Goal: Task Accomplishment & Management: Use online tool/utility

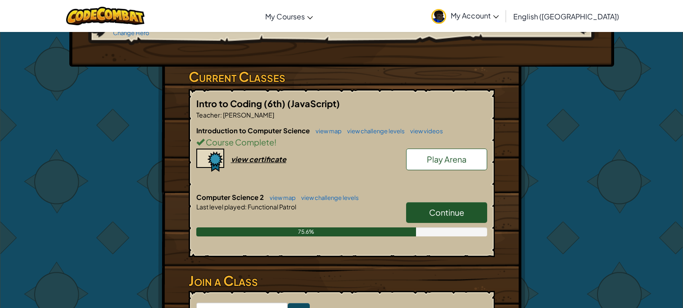
scroll to position [137, 0]
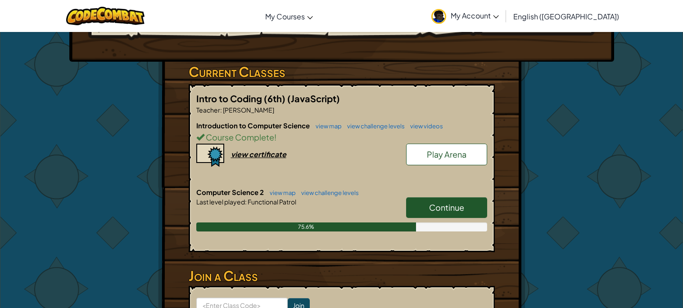
click at [468, 197] on link "Continue" at bounding box center [446, 207] width 81 height 21
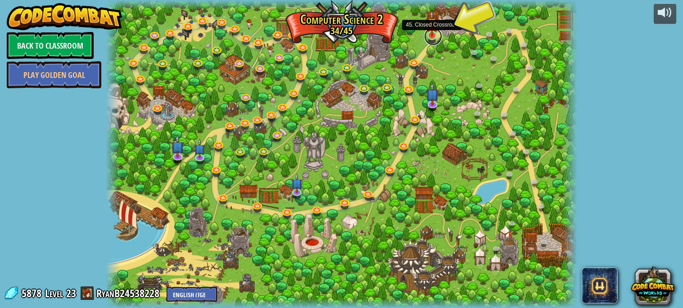
click at [432, 37] on link at bounding box center [433, 36] width 18 height 18
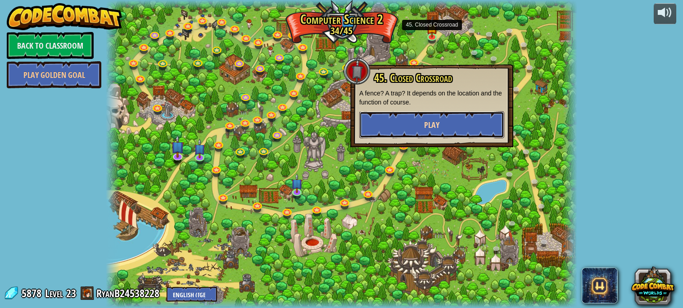
click at [428, 117] on button "Play" at bounding box center [431, 124] width 145 height 27
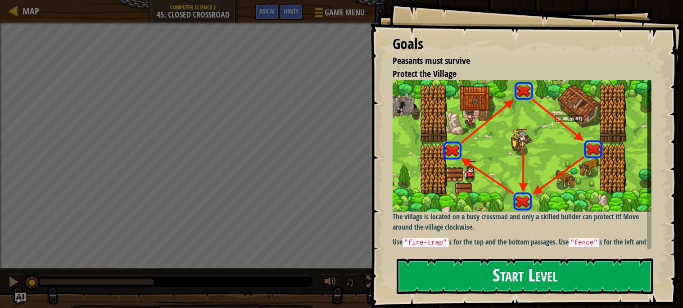
click at [559, 213] on p "The village is located on a busy crossroad and only a skilled builder can prote…" at bounding box center [521, 156] width 259 height 152
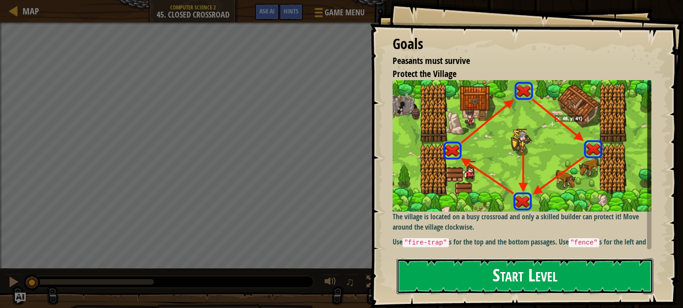
click at [575, 278] on button "Start Level" at bounding box center [525, 276] width 257 height 36
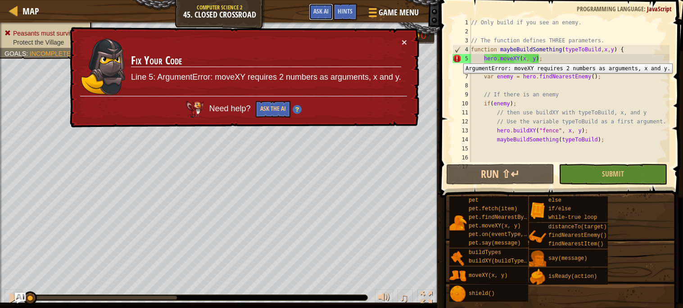
click at [320, 11] on span "Ask AI" at bounding box center [320, 11] width 15 height 9
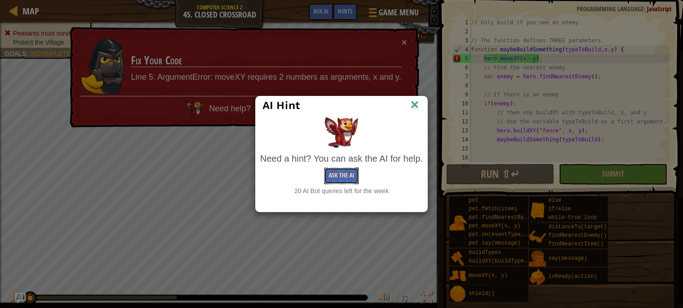
click at [341, 176] on button "Ask the AI" at bounding box center [341, 175] width 35 height 17
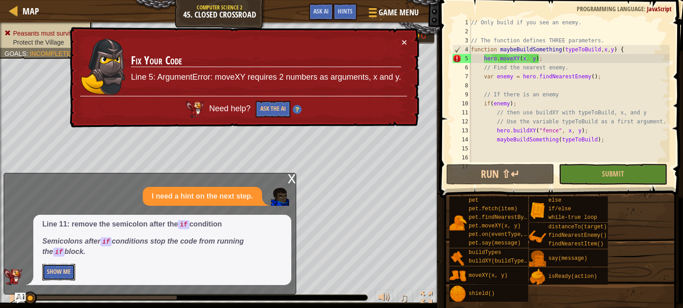
click at [53, 277] on button "Show Me" at bounding box center [58, 272] width 33 height 17
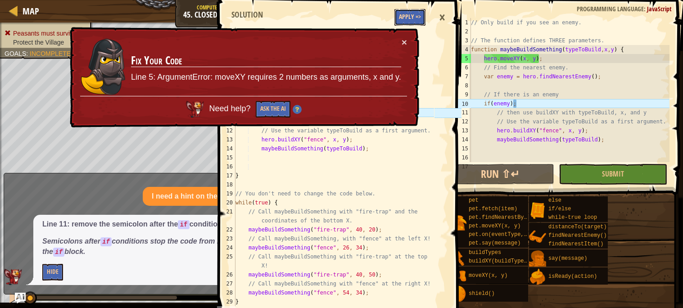
click at [408, 15] on button "Apply =>" at bounding box center [409, 17] width 31 height 17
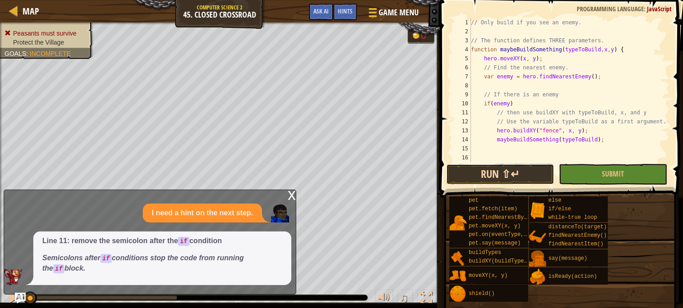
click at [516, 172] on button "Run ⇧↵" at bounding box center [500, 174] width 108 height 21
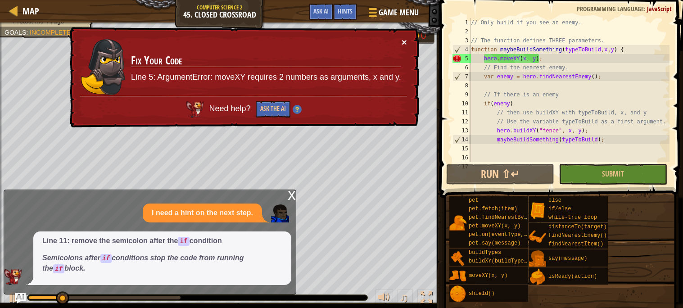
click at [405, 43] on button "×" at bounding box center [403, 41] width 5 height 9
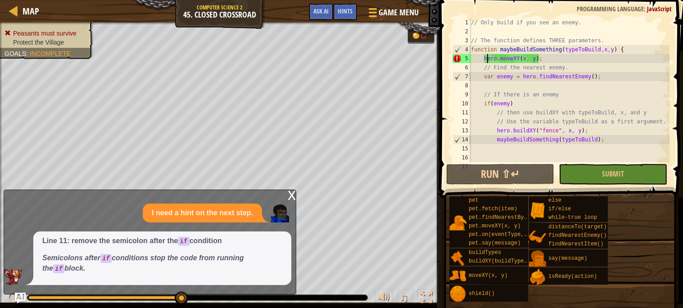
click at [487, 59] on div "// Only build if you see an enemy. // The function defines THREE parameters. fu…" at bounding box center [569, 99] width 200 height 162
type textarea "hero.moveXY(x, y);"
click at [543, 55] on div "// Only build if you see an enemy. // The function defines THREE parameters. fu…" at bounding box center [569, 99] width 200 height 162
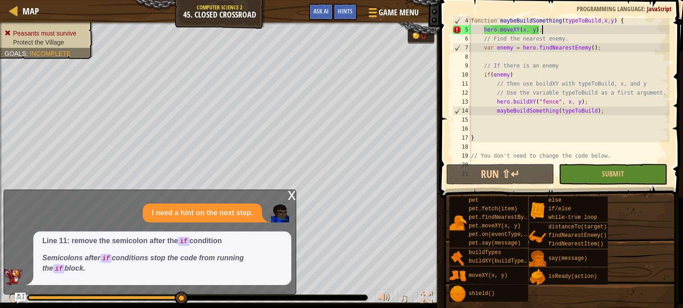
scroll to position [30, 0]
click at [342, 14] on span "Hints" at bounding box center [345, 11] width 15 height 9
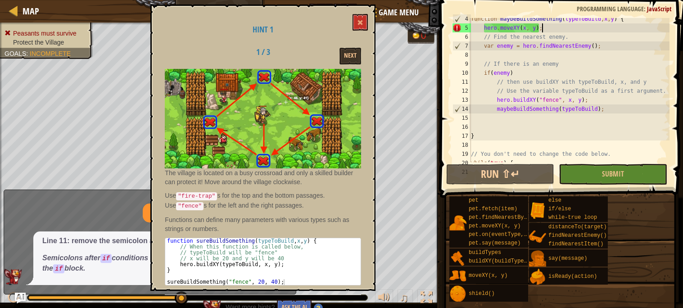
click at [253, 256] on div "function sureBuildSomething ( typeToBuild , x , y ) { // When this function is …" at bounding box center [263, 267] width 196 height 59
drag, startPoint x: 295, startPoint y: 254, endPoint x: 228, endPoint y: 244, distance: 67.9
click at [228, 244] on div "function sureBuildSomething ( typeToBuild , x , y ) { // When this function is …" at bounding box center [263, 267] width 196 height 59
type textarea "// When this function is called below, // typeToBuild will be "fence""
click at [364, 18] on button at bounding box center [359, 22] width 15 height 17
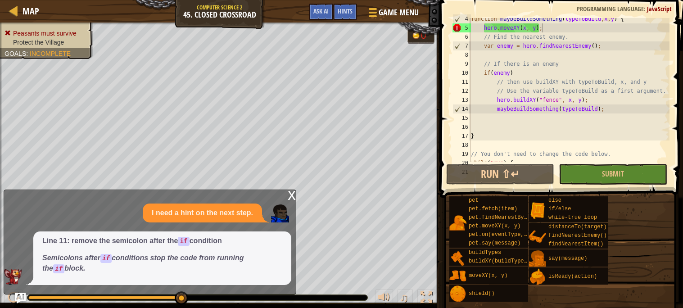
click at [292, 196] on div "x" at bounding box center [292, 194] width 8 height 9
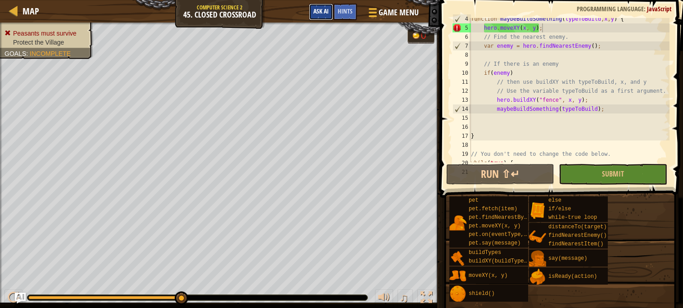
click at [319, 5] on button "Ask AI" at bounding box center [321, 12] width 24 height 17
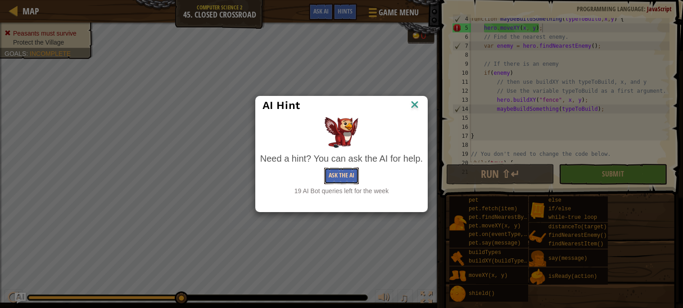
click at [345, 172] on button "Ask the AI" at bounding box center [341, 175] width 35 height 17
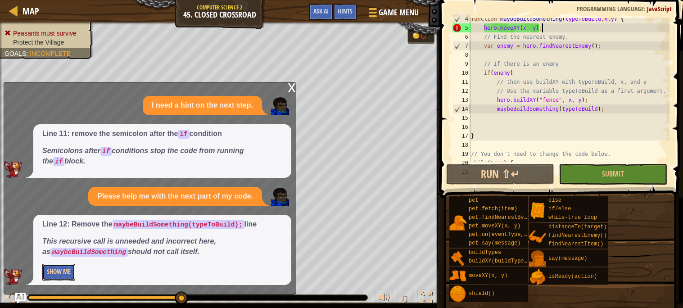
click at [66, 275] on button "Show Me" at bounding box center [58, 272] width 33 height 17
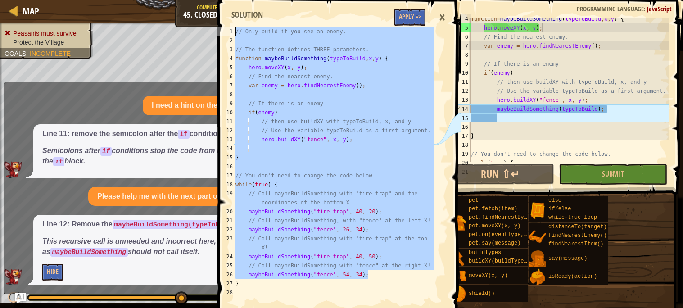
drag, startPoint x: 393, startPoint y: 276, endPoint x: 236, endPoint y: 29, distance: 292.8
click at [236, 29] on div "// Only build if you see an enemy. // The function defines THREE parameters. fu…" at bounding box center [334, 175] width 200 height 297
type textarea "// Only build if you see an enemy."
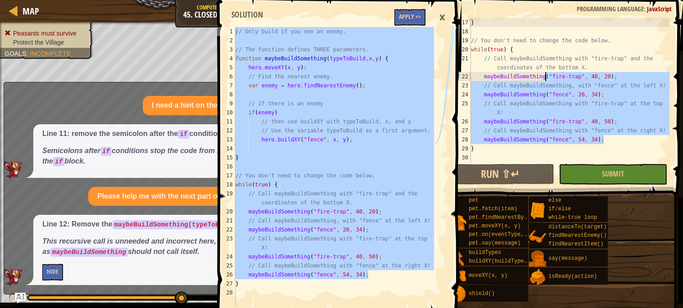
scroll to position [0, 0]
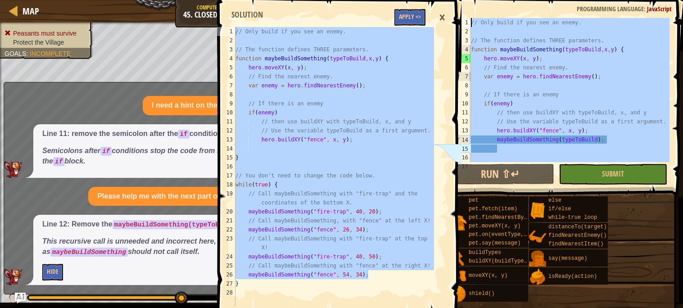
drag, startPoint x: 623, startPoint y: 140, endPoint x: 384, endPoint y: -54, distance: 307.1
click at [384, 0] on html "Map Computer Science 2 45. Closed Crossroad Game Menu Done Hints Ask AI // Only…" at bounding box center [341, 0] width 683 height 0
type textarea "// Only build if you see an enemy."
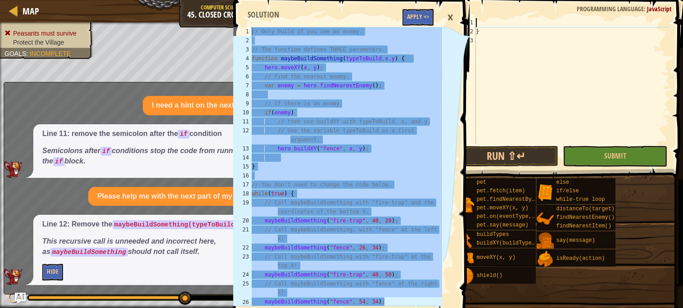
paste textarea "maybeBuildSomething("fence", 54, 34);"
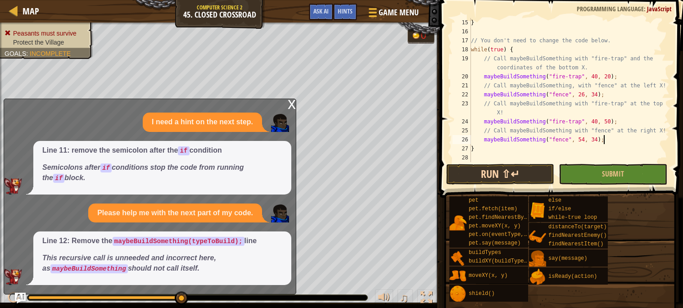
scroll to position [126, 0]
click at [538, 168] on button "Run ⇧↵" at bounding box center [500, 174] width 108 height 21
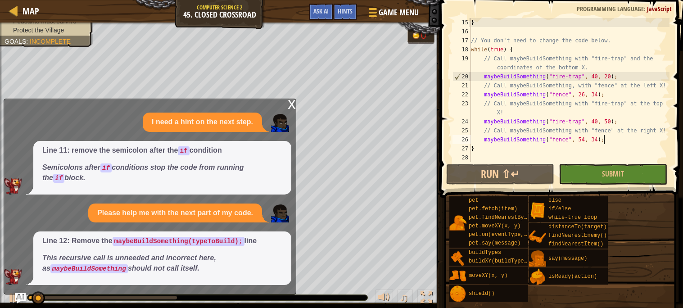
click at [475, 19] on div "} // You don't need to change the code below. while ( true ) { // Call maybeBui…" at bounding box center [569, 99] width 200 height 162
type textarea "}"
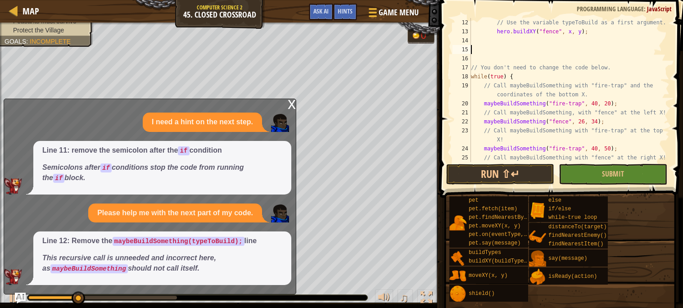
scroll to position [102, 0]
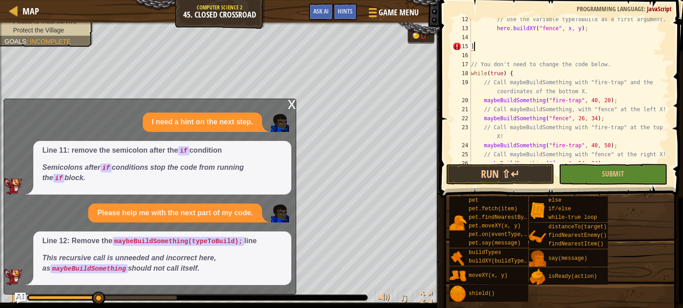
type textarea "]"
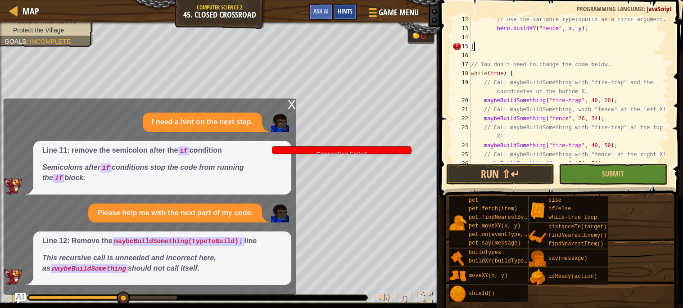
click at [342, 10] on span "Hints" at bounding box center [345, 11] width 15 height 9
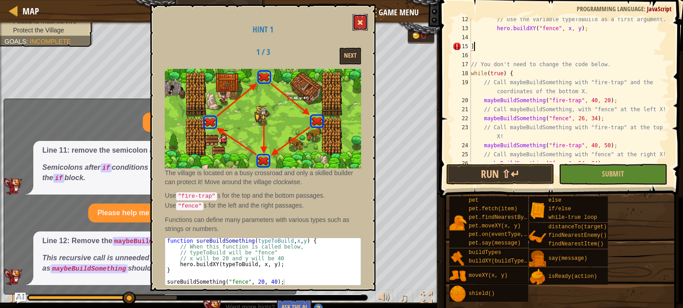
click at [359, 23] on span at bounding box center [360, 22] width 6 height 6
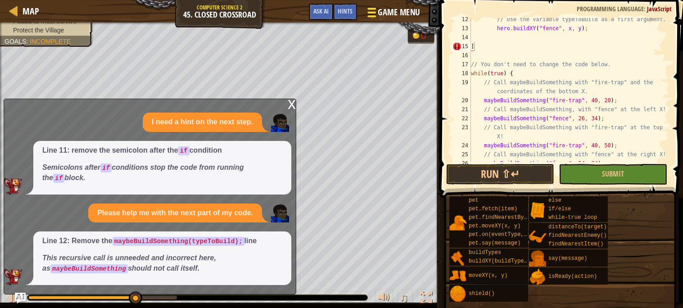
click at [374, 19] on button "Game Menu" at bounding box center [393, 14] width 66 height 22
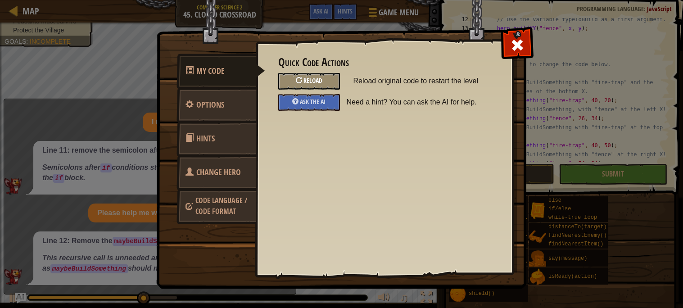
click at [323, 75] on div "Reload" at bounding box center [309, 81] width 62 height 17
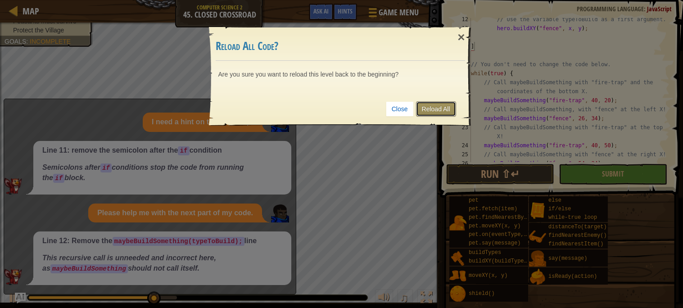
click at [445, 109] on link "Reload All" at bounding box center [436, 108] width 40 height 15
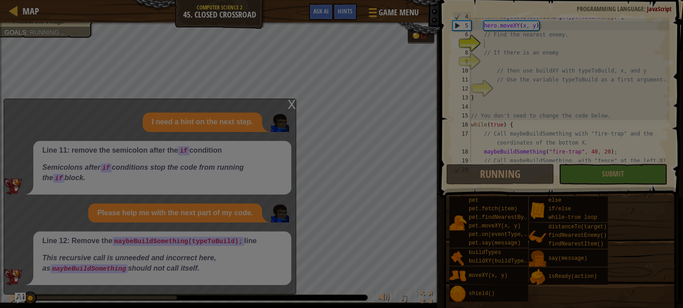
scroll to position [0, 0]
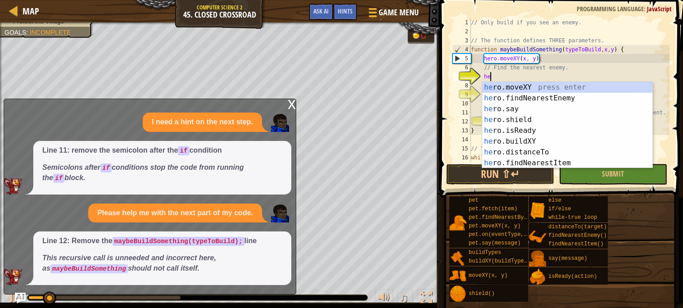
type textarea "heo"
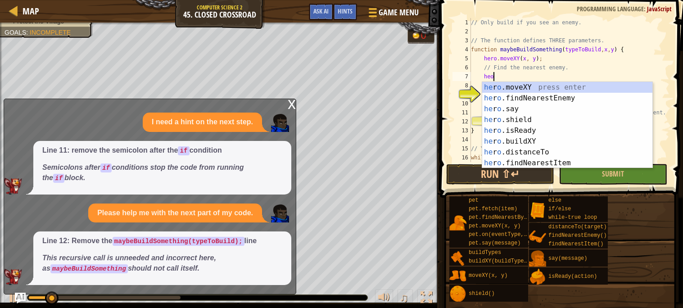
scroll to position [4, 1]
click at [565, 98] on div "he r o .moveXY press enter he r o .findNearestEnemy press enter he r o .say pre…" at bounding box center [567, 136] width 170 height 108
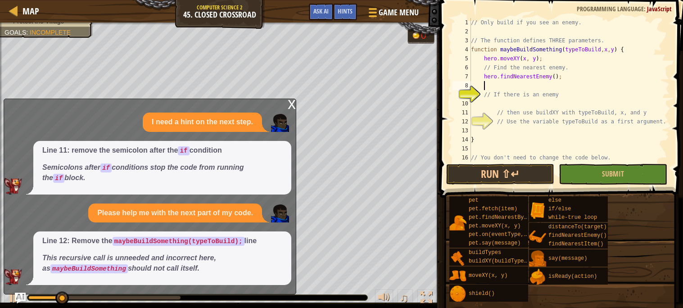
scroll to position [4, 0]
click at [556, 100] on div "// Only build if you see an enemy. // The function defines THREE parameters. fu…" at bounding box center [569, 99] width 200 height 162
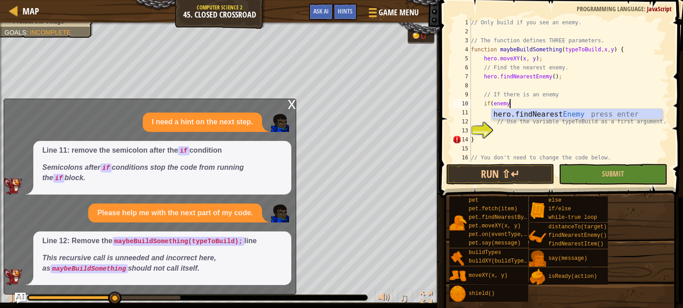
scroll to position [4, 3]
type textarea "if(enemy);"
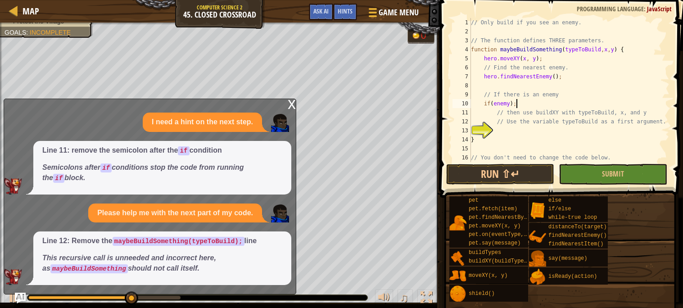
click at [542, 133] on div "// Only build if you see an enemy. // The function defines THREE parameters. fu…" at bounding box center [569, 99] width 200 height 162
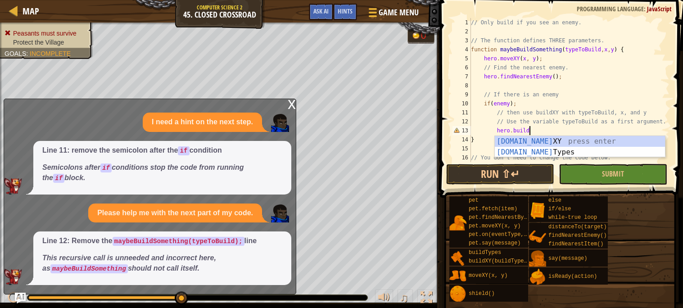
scroll to position [4, 4]
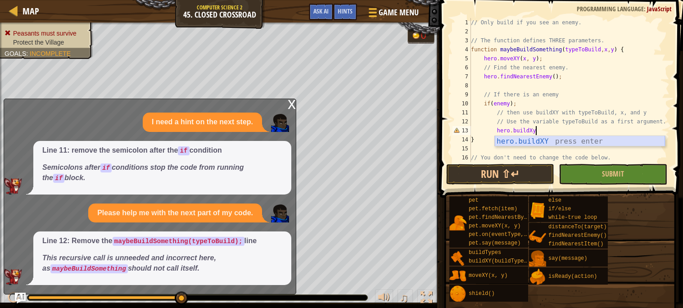
click at [561, 140] on div "hero.buildXY press enter" at bounding box center [580, 152] width 170 height 32
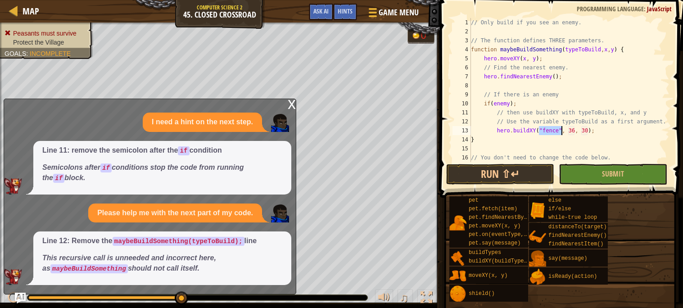
click at [551, 132] on div "// Only build if you see an enemy. // The function defines THREE parameters. fu…" at bounding box center [569, 90] width 200 height 144
click at [551, 132] on div "// Only build if you see an enemy. // The function defines THREE parameters. fu…" at bounding box center [569, 99] width 200 height 162
click at [593, 130] on div "// Only build if you see an enemy. // The function defines THREE parameters. fu…" at bounding box center [569, 99] width 200 height 162
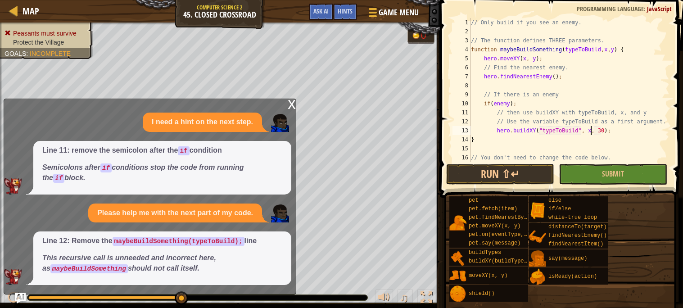
click at [604, 130] on div "// Only build if you see an enemy. // The function defines THREE parameters. fu…" at bounding box center [569, 99] width 200 height 162
type textarea "hero.buildXY("typeToBuild", x, y);"
click at [617, 131] on div "// Only build if you see an enemy. // The function defines THREE parameters. fu…" at bounding box center [569, 99] width 200 height 162
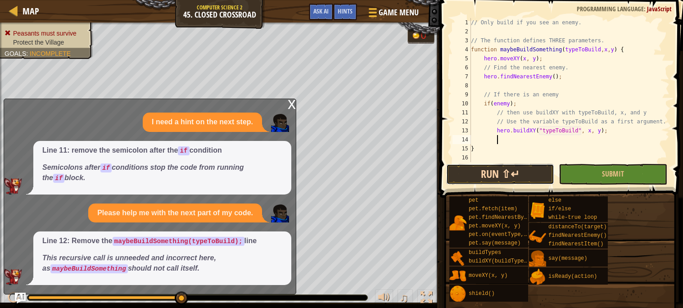
click at [534, 173] on button "Run ⇧↵" at bounding box center [500, 174] width 108 height 21
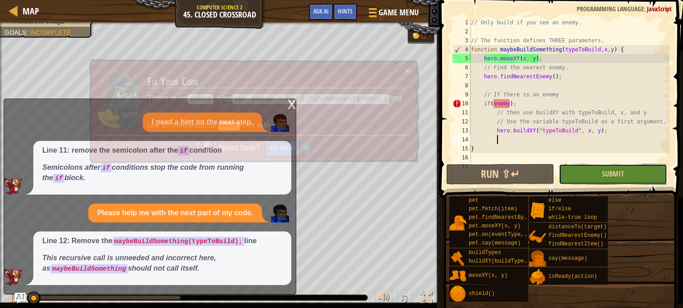
click at [580, 177] on button "Submit" at bounding box center [613, 174] width 108 height 21
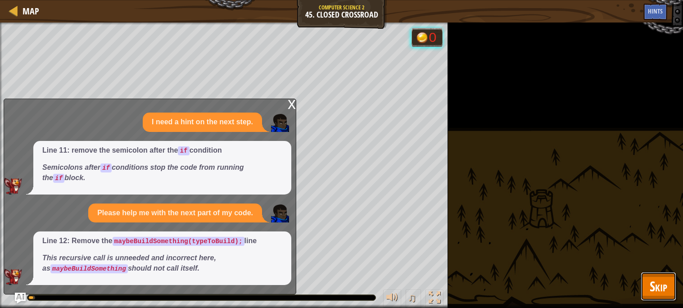
click at [656, 284] on span "Skip" at bounding box center [659, 286] width 18 height 18
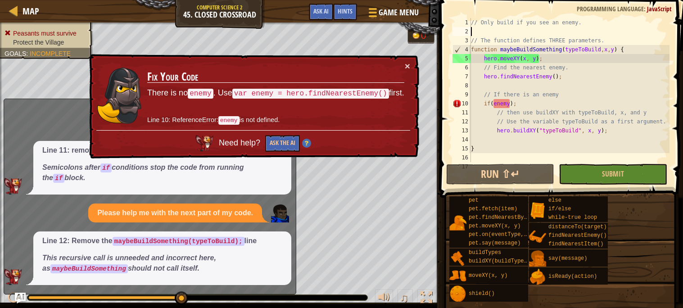
click at [593, 34] on div "// Only build if you see an enemy. // The function defines THREE parameters. fu…" at bounding box center [569, 99] width 200 height 162
click at [561, 84] on div "// Only build if you see an enemy. // The function defines THREE parameters. fu…" at bounding box center [569, 99] width 200 height 162
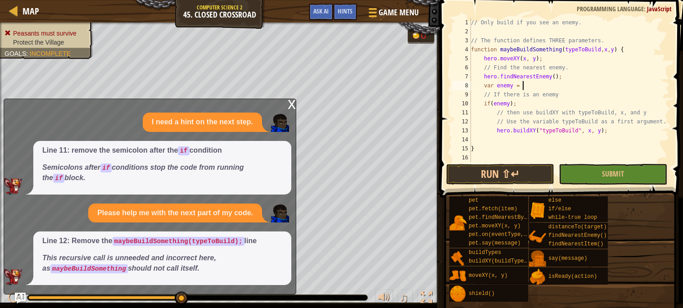
scroll to position [4, 4]
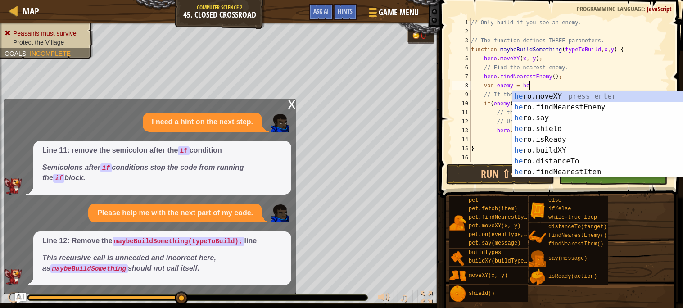
type textarea "var enemy = hero"
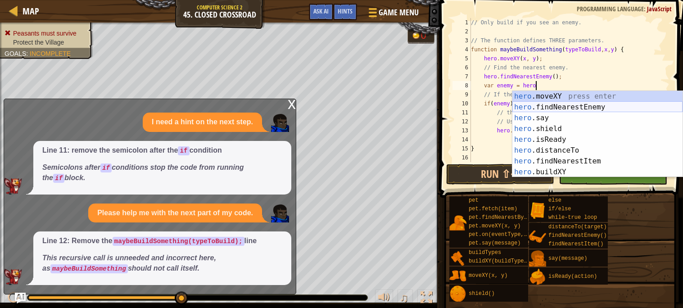
click at [578, 104] on div "hero .moveXY press enter hero .findNearestEnemy press enter hero .say press ent…" at bounding box center [597, 145] width 170 height 108
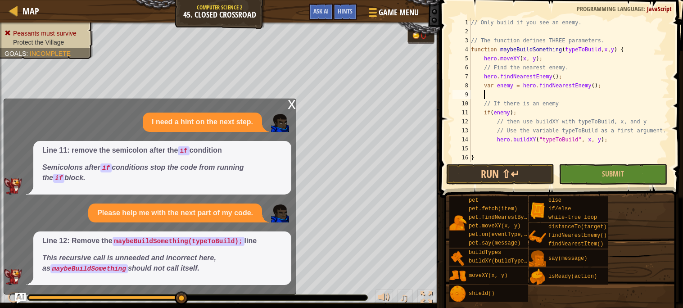
scroll to position [4, 0]
click at [511, 175] on button "Run ⇧↵" at bounding box center [500, 174] width 108 height 21
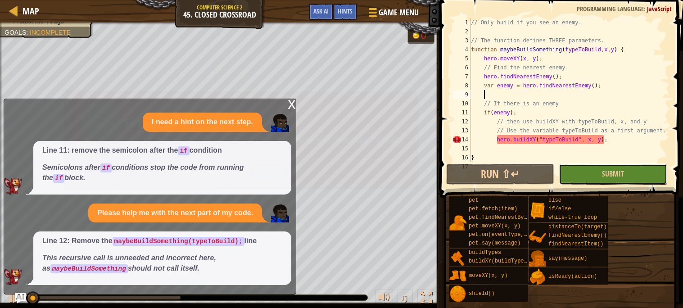
click at [585, 169] on button "Submit" at bounding box center [613, 174] width 108 height 21
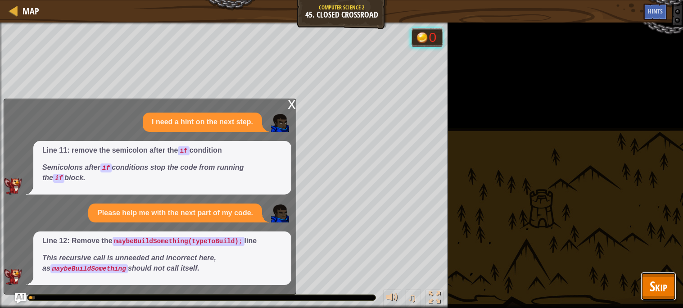
click at [666, 281] on span "Skip" at bounding box center [659, 286] width 18 height 18
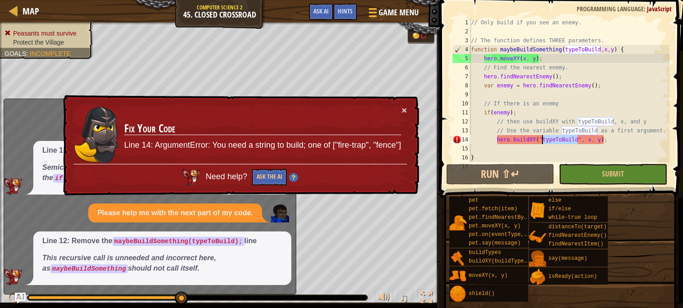
drag, startPoint x: 577, startPoint y: 140, endPoint x: 541, endPoint y: 140, distance: 35.6
click at [541, 140] on div "// Only build if you see an enemy. // The function defines THREE parameters. fu…" at bounding box center [569, 99] width 200 height 162
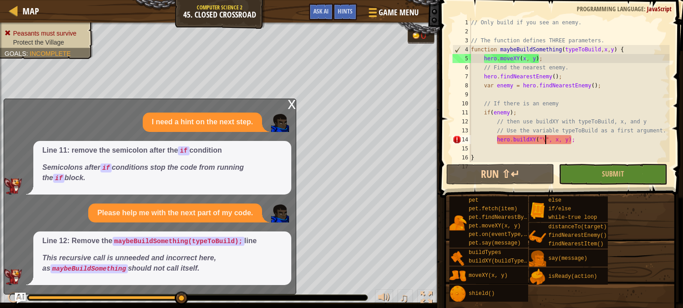
scroll to position [4, 6]
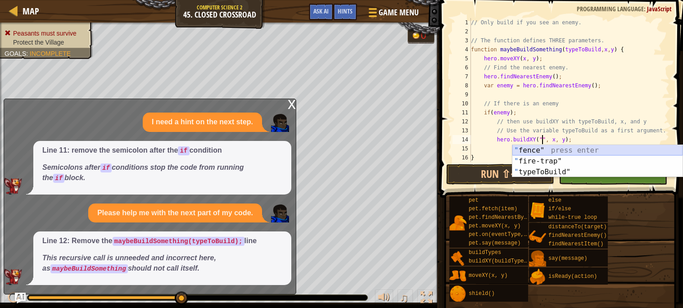
click at [550, 152] on div "" fence" press enter " fire-trap" press enter " typeToBuild" press enter" at bounding box center [597, 172] width 170 height 54
type textarea "hero.buildXY("fence", x, y);"
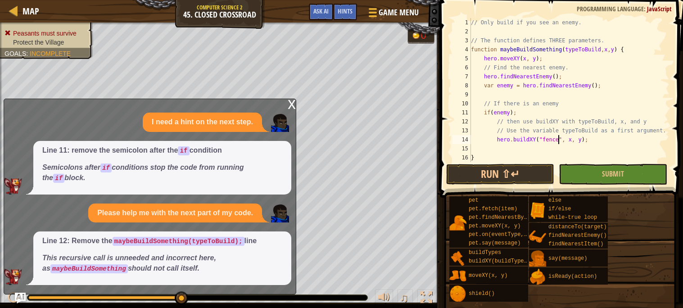
click at [595, 142] on div "// Only build if you see an enemy. // The function defines THREE parameters. fu…" at bounding box center [569, 99] width 200 height 162
click at [535, 173] on button "Run ⇧↵" at bounding box center [500, 174] width 108 height 21
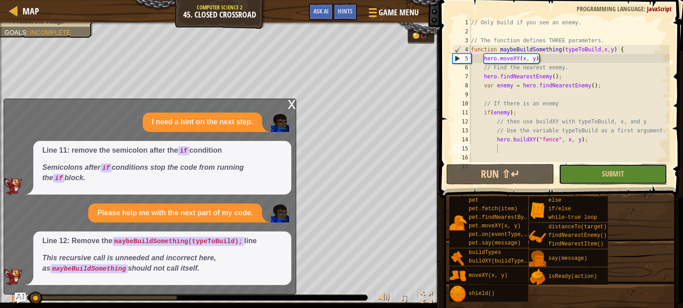
click at [614, 180] on button "Submit" at bounding box center [613, 174] width 108 height 21
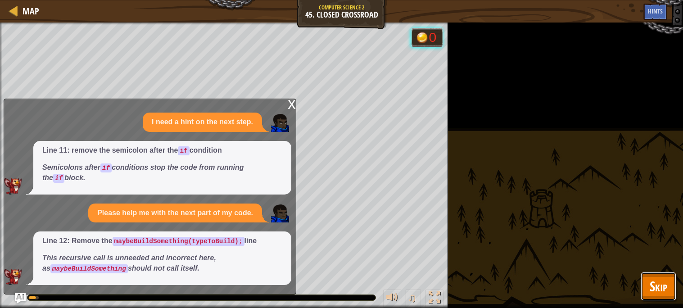
click at [666, 283] on span "Skip" at bounding box center [659, 286] width 18 height 18
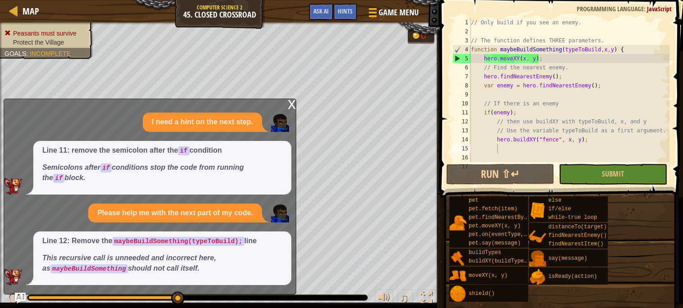
click at [551, 140] on div "// Only build if you see an enemy. // The function defines THREE parameters. fu…" at bounding box center [569, 99] width 200 height 162
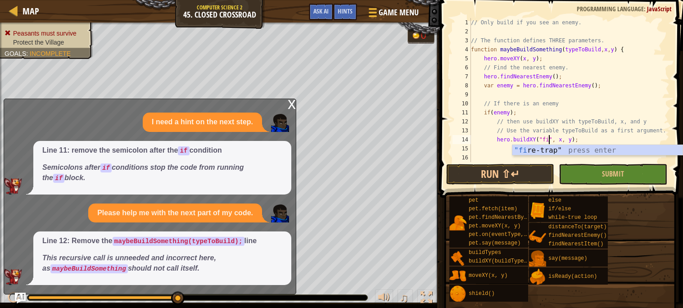
scroll to position [4, 6]
click at [575, 147] on div ""fi re-trap" press enter" at bounding box center [597, 161] width 170 height 32
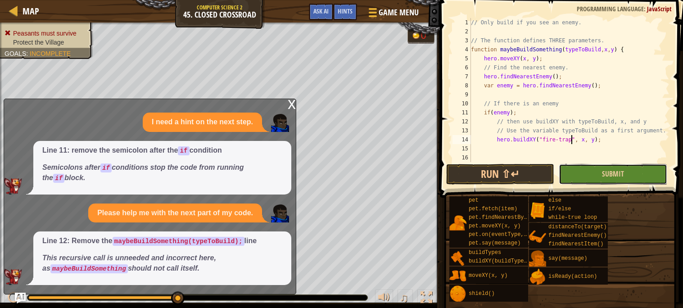
click at [596, 169] on button "Submit" at bounding box center [613, 174] width 108 height 21
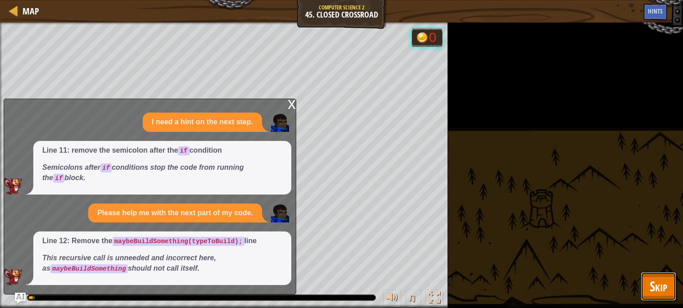
click at [656, 290] on span "Skip" at bounding box center [659, 286] width 18 height 18
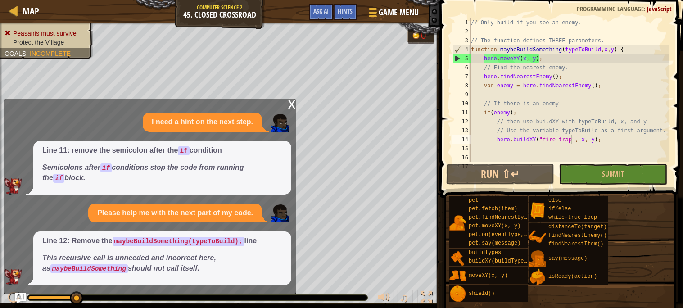
click at [290, 108] on div "x" at bounding box center [292, 103] width 8 height 9
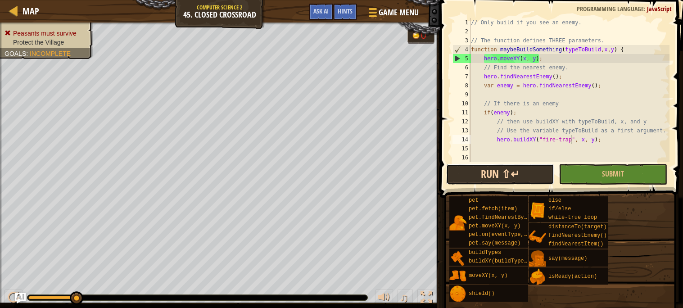
click at [464, 168] on button "Run ⇧↵" at bounding box center [500, 174] width 108 height 21
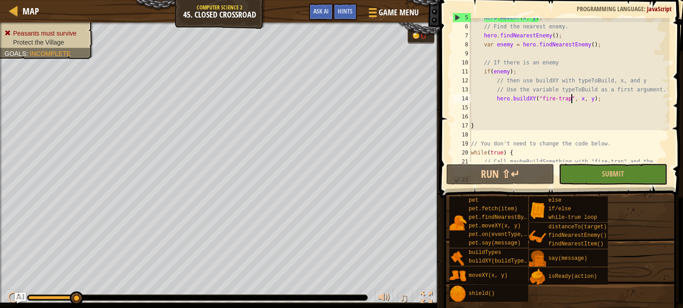
scroll to position [48, 0]
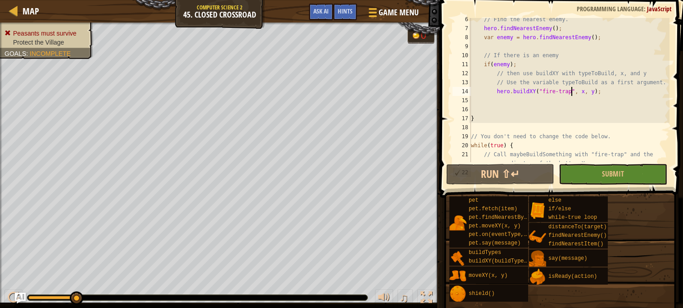
click at [540, 64] on div "// Find the nearest enemy. hero . findNearestEnemy ( ) ; var enemy = hero . fin…" at bounding box center [569, 100] width 200 height 171
type textarea "if(enemy);"
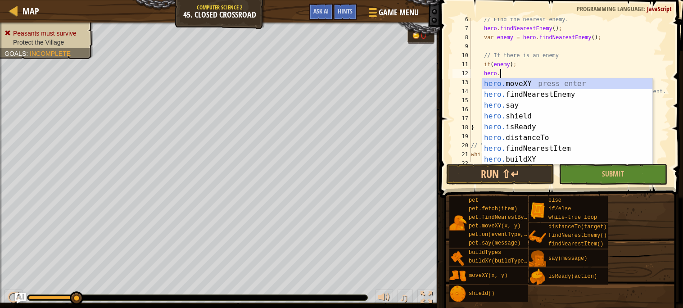
scroll to position [4, 2]
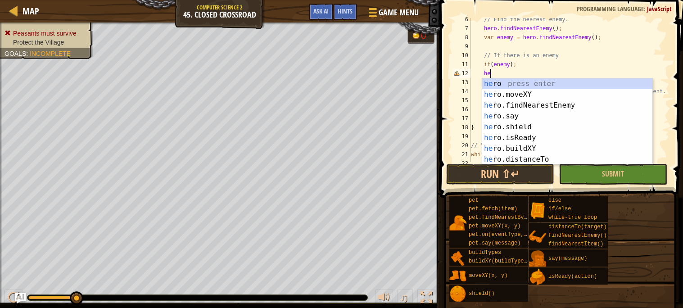
type textarea "h"
